Goal: Task Accomplishment & Management: Use online tool/utility

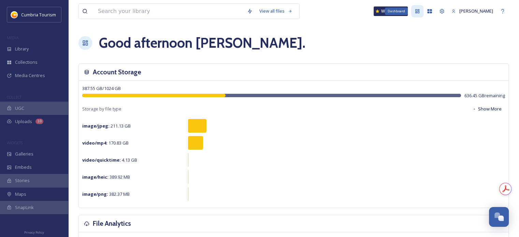
click at [415, 10] on icon at bounding box center [417, 11] width 5 height 5
click at [424, 12] on div "My Apps" at bounding box center [430, 11] width 12 height 12
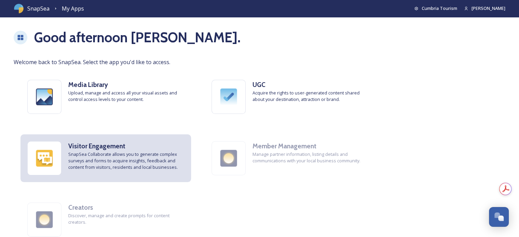
click at [138, 155] on span "SnapSea Collaborate allows you to generate complex surveys and forms to acquire…" at bounding box center [126, 161] width 116 height 20
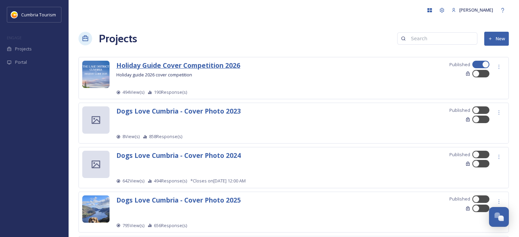
click at [230, 70] on strong "Holiday Guide Cover Competition 2026" at bounding box center [178, 65] width 124 height 9
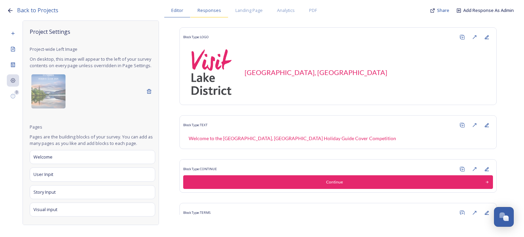
click at [225, 9] on div "Responses" at bounding box center [209, 10] width 38 height 14
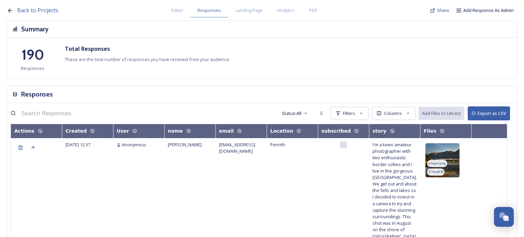
click at [449, 151] on img at bounding box center [443, 160] width 34 height 34
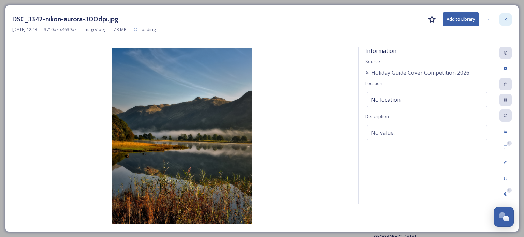
click at [505, 22] on div at bounding box center [506, 19] width 12 height 12
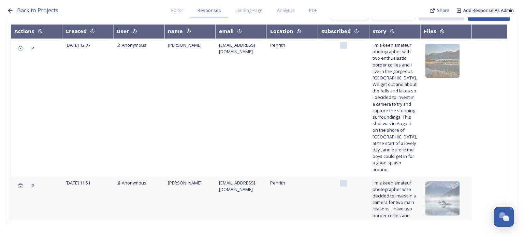
scroll to position [100, 0]
click at [451, 185] on img at bounding box center [443, 199] width 34 height 34
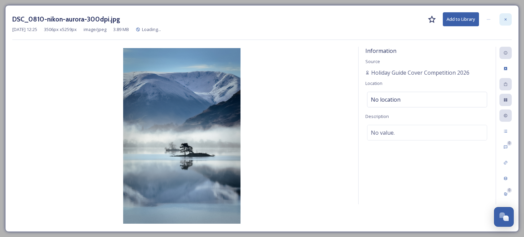
click at [501, 19] on div at bounding box center [506, 19] width 12 height 12
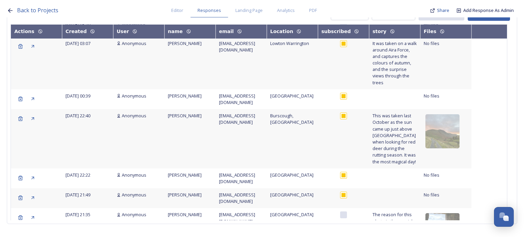
scroll to position [410, 0]
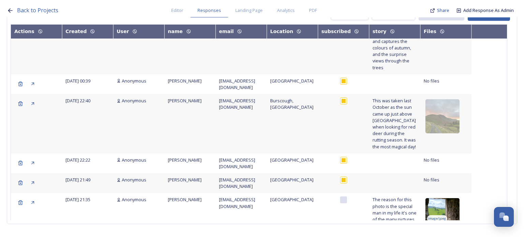
click at [450, 198] on img at bounding box center [443, 215] width 34 height 34
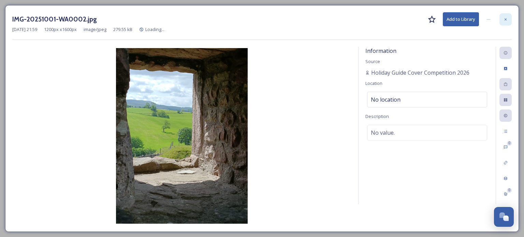
click at [507, 17] on div at bounding box center [506, 19] width 12 height 12
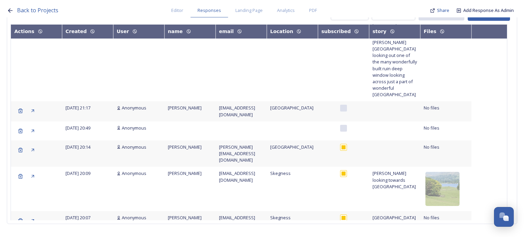
scroll to position [823, 0]
